Goal: Task Accomplishment & Management: Complete application form

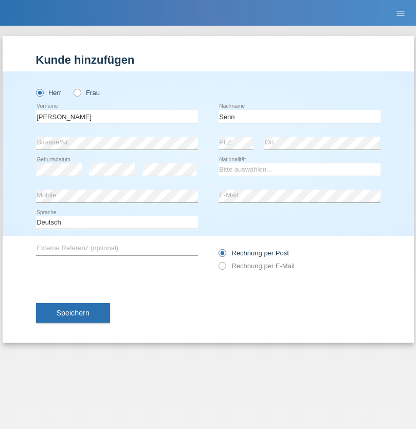
type input "Senn"
select select "CH"
select select "en"
radio input "true"
click at [117, 116] on input "text" at bounding box center [117, 116] width 162 height 13
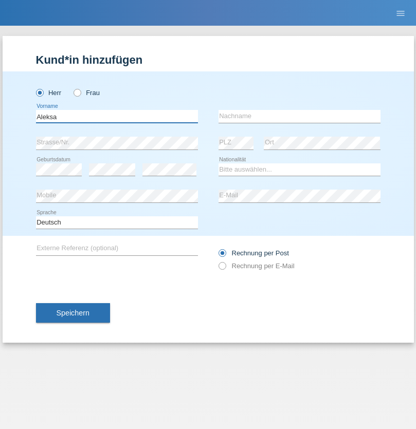
type input "Aleksa"
click at [299, 116] on input "text" at bounding box center [299, 116] width 162 height 13
type input "Jovicic"
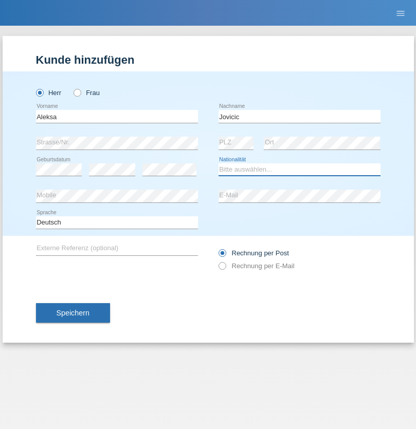
select select "BA"
select select "C"
select select "12"
select select "07"
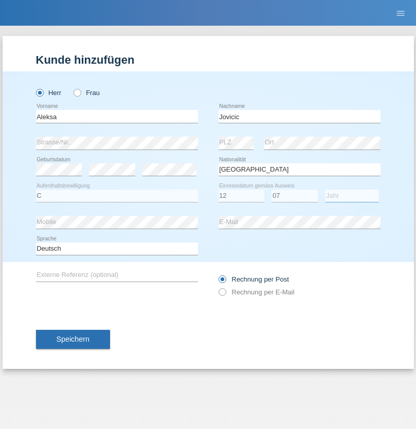
select select "2021"
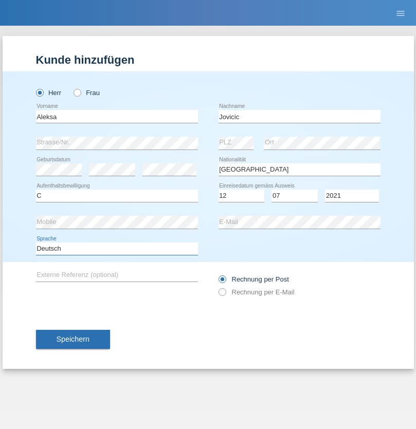
select select "en"
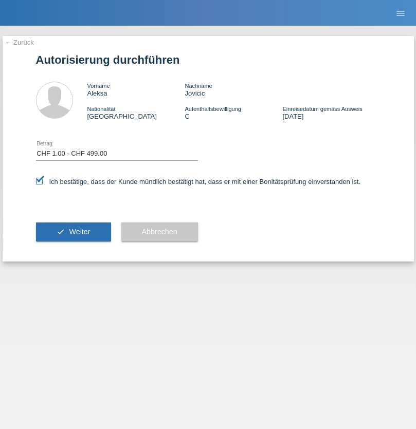
select select "1"
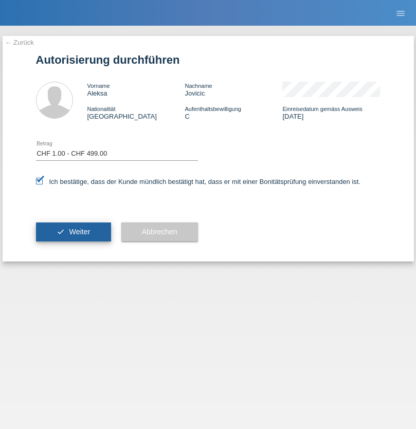
click at [73, 232] on span "Weiter" at bounding box center [79, 232] width 21 height 8
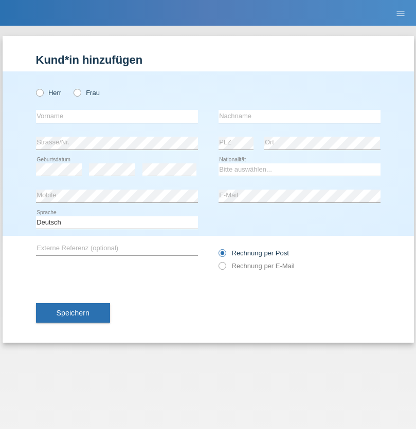
radio input "true"
click at [117, 116] on input "text" at bounding box center [117, 116] width 162 height 13
type input "[PERSON_NAME]"
click at [299, 116] on input "text" at bounding box center [299, 116] width 162 height 13
type input "Fortugno"
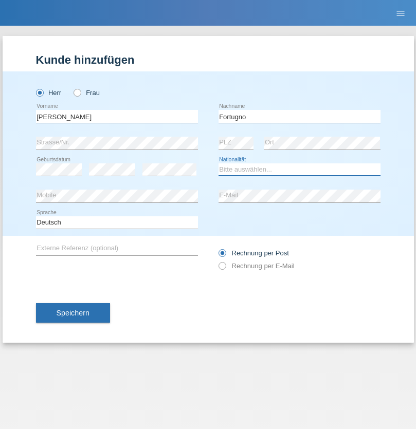
select select "IT"
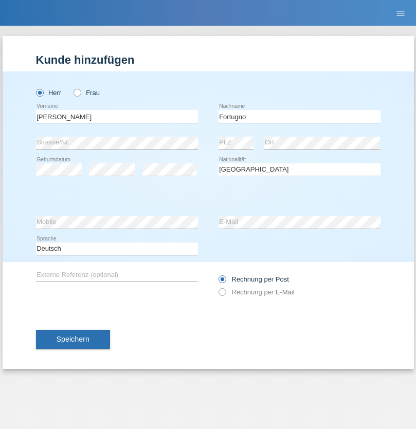
select select "C"
select select "09"
select select "08"
select select "2006"
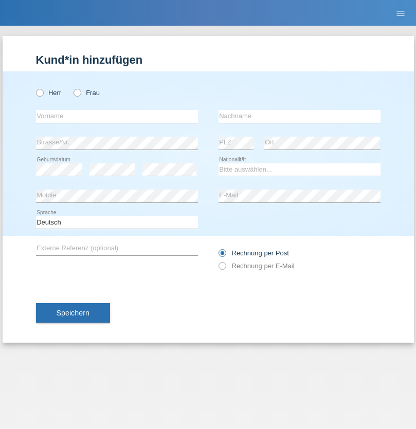
radio input "true"
click at [117, 116] on input "text" at bounding box center [117, 116] width 162 height 13
type input "Farkash"
click at [299, 116] on input "text" at bounding box center [299, 116] width 162 height 13
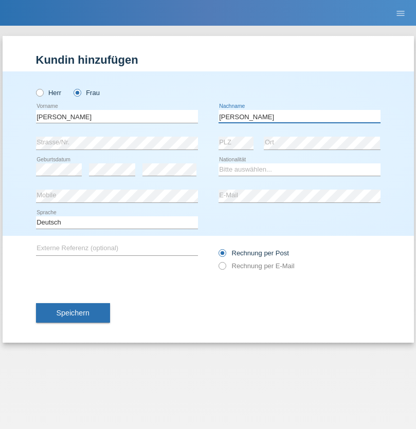
type input "Yolana"
select select "UA"
select select "C"
select select "23"
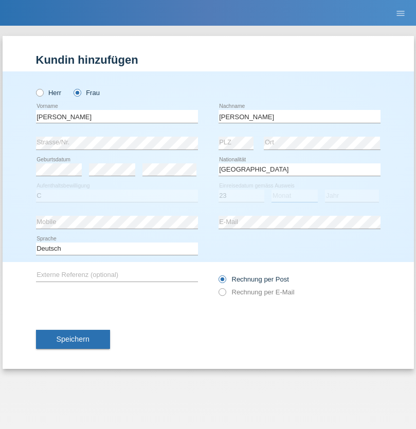
select select "10"
select select "2021"
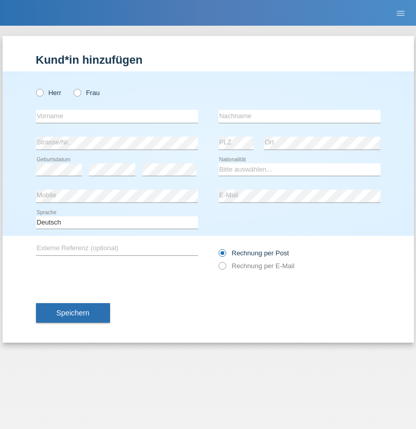
radio input "true"
click at [117, 116] on input "text" at bounding box center [117, 116] width 162 height 13
type input "Terezie"
click at [299, 116] on input "text" at bounding box center [299, 116] width 162 height 13
type input "[PERSON_NAME]"
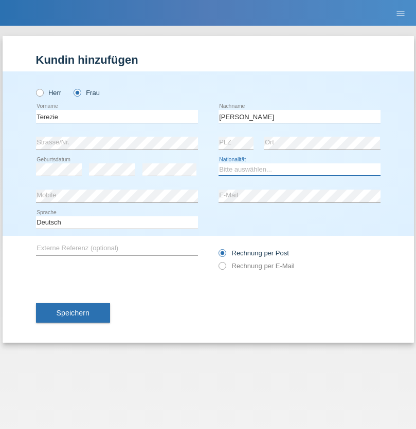
select select "CH"
radio input "true"
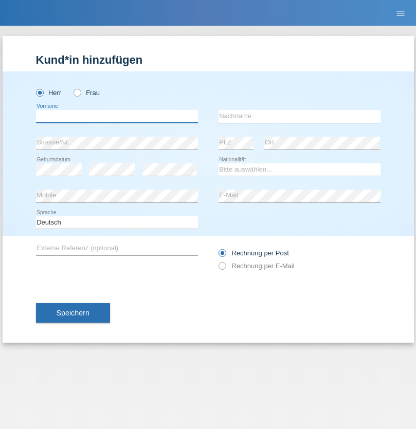
click at [117, 116] on input "text" at bounding box center [117, 116] width 162 height 13
type input "firat"
click at [299, 116] on input "text" at bounding box center [299, 116] width 162 height 13
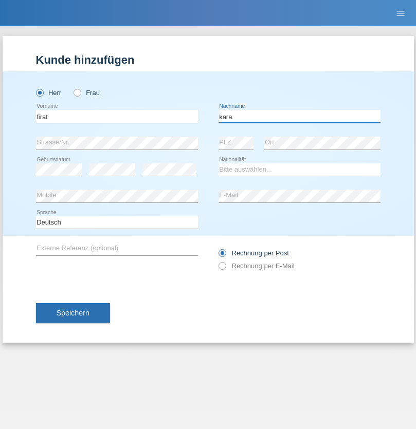
type input "kara"
select select "CH"
radio input "true"
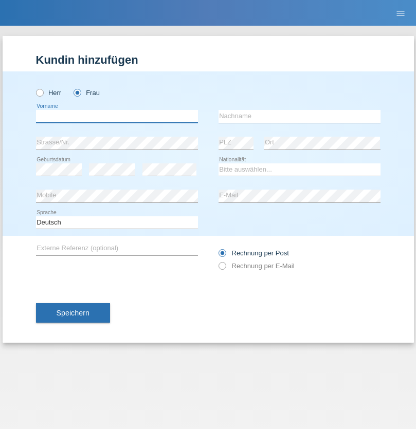
click at [117, 116] on input "text" at bounding box center [117, 116] width 162 height 13
type input "Nuria"
click at [299, 116] on input "text" at bounding box center [299, 116] width 162 height 13
type input "D'Antino"
select select "CH"
